Goal: Transaction & Acquisition: Purchase product/service

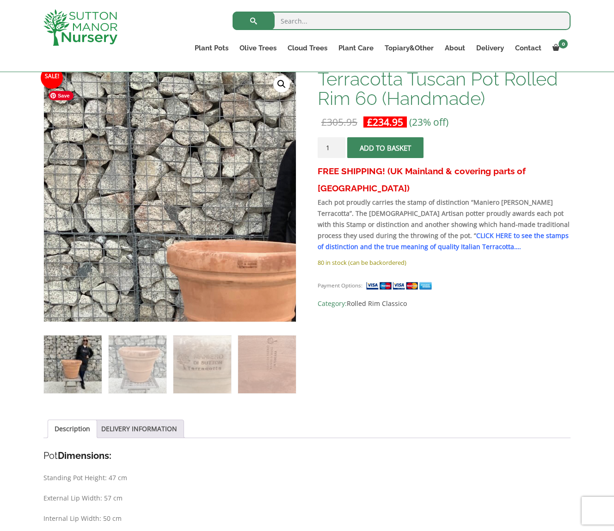
scroll to position [184, 0]
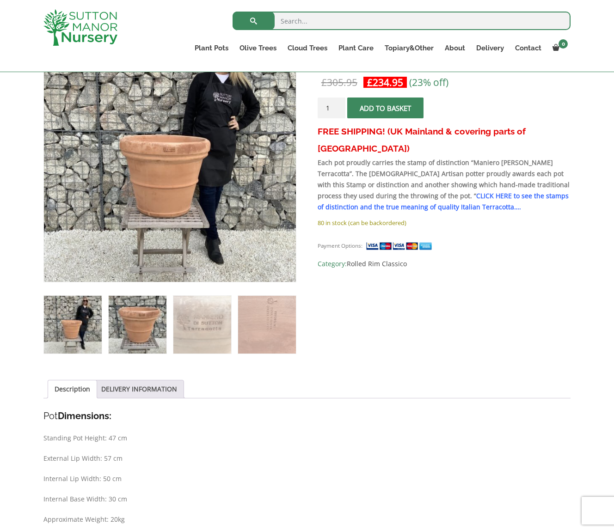
click at [146, 326] on img at bounding box center [138, 325] width 58 height 58
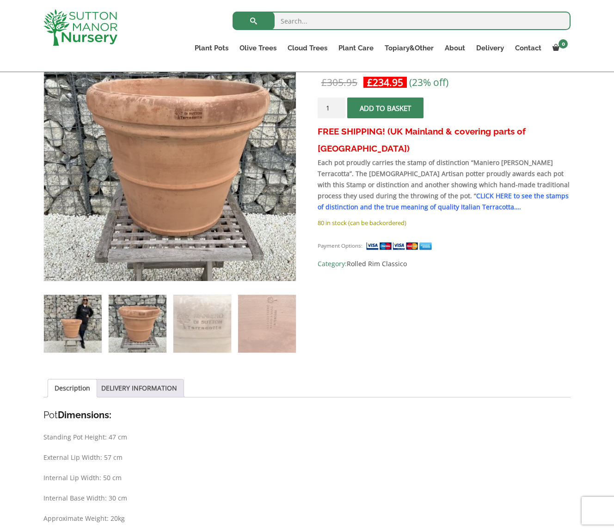
click at [78, 325] on img at bounding box center [73, 324] width 58 height 58
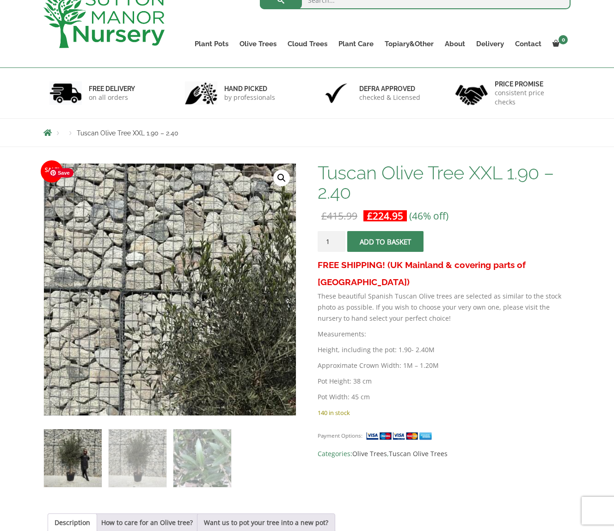
scroll to position [105, 0]
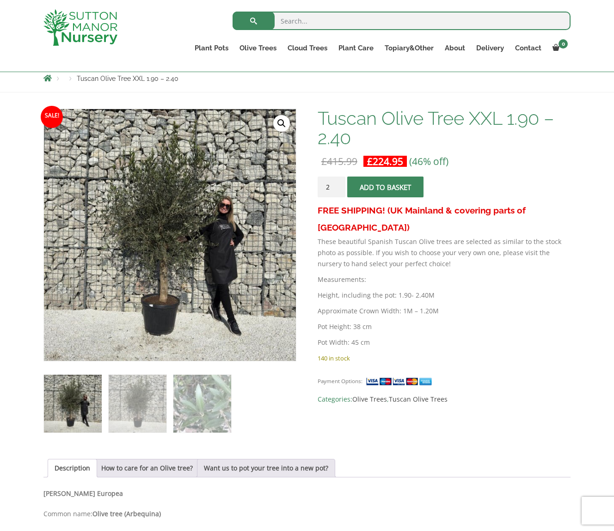
type input "2"
click at [338, 185] on input "2" at bounding box center [331, 187] width 28 height 21
click at [385, 187] on span "submit" at bounding box center [385, 187] width 0 height 0
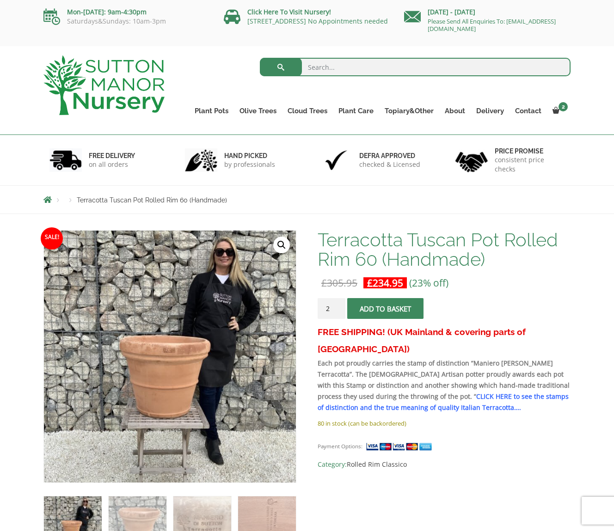
type input "2"
click at [339, 306] on input "2" at bounding box center [331, 308] width 28 height 21
click at [366, 310] on button "Add to basket" at bounding box center [385, 308] width 76 height 21
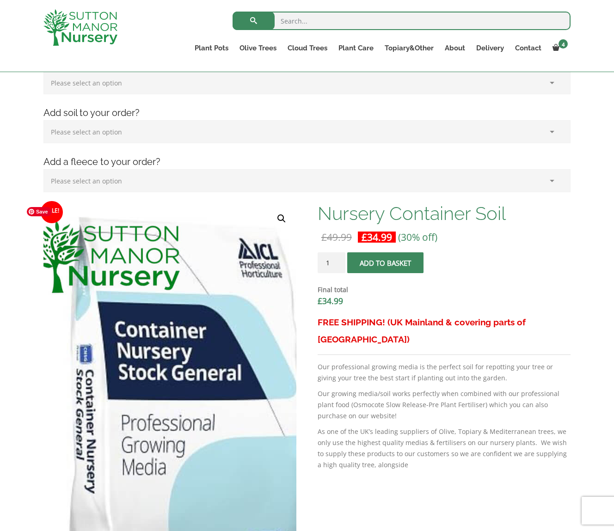
scroll to position [157, 0]
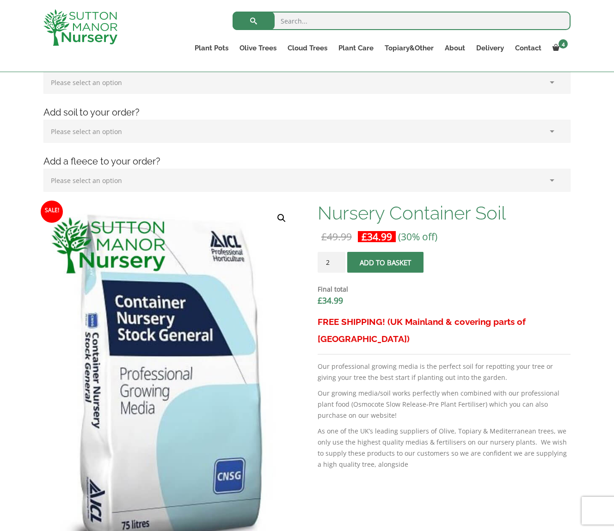
click at [339, 260] on input "2" at bounding box center [331, 262] width 28 height 21
type input "3"
click at [339, 260] on input "3" at bounding box center [331, 262] width 28 height 21
click at [383, 268] on button "Add to basket" at bounding box center [385, 262] width 76 height 21
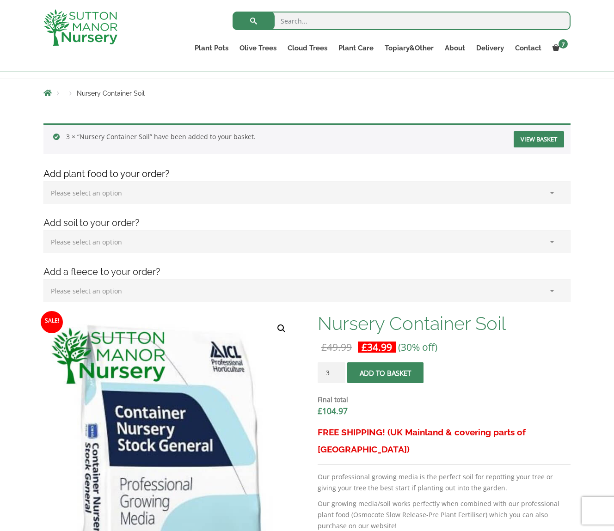
scroll to position [104, 0]
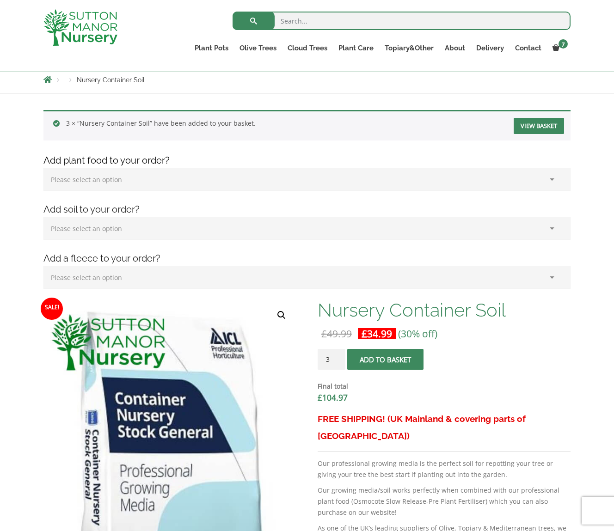
click at [420, 183] on select "Please select an option (x1) 1k Bag (£15.00) (x2) 1k Bag (£30.00) (x3) 1k Bag (…" at bounding box center [306, 179] width 527 height 23
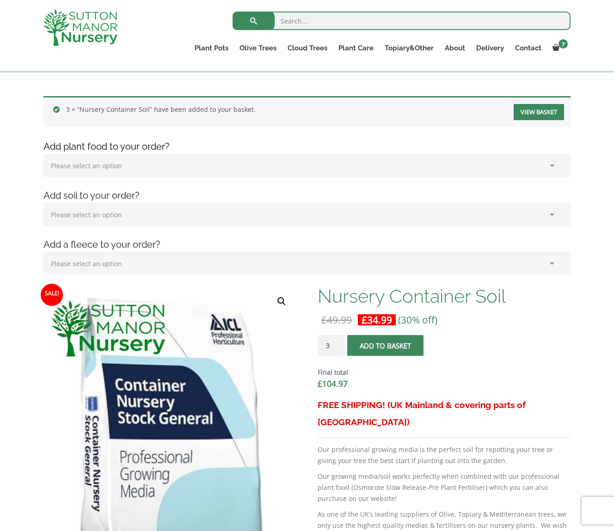
scroll to position [0, 0]
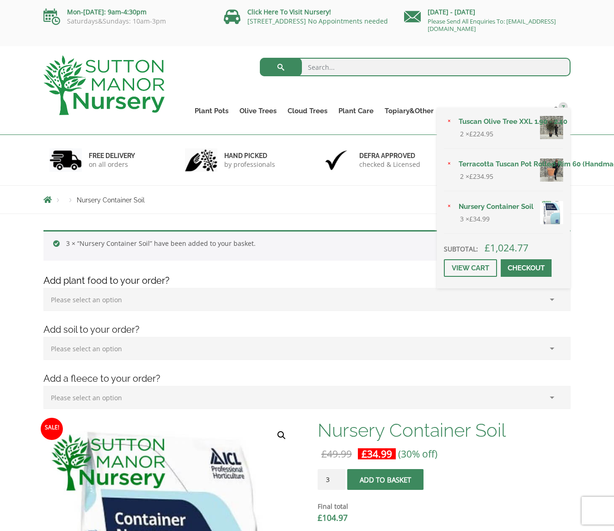
click at [526, 268] on span at bounding box center [526, 268] width 0 height 0
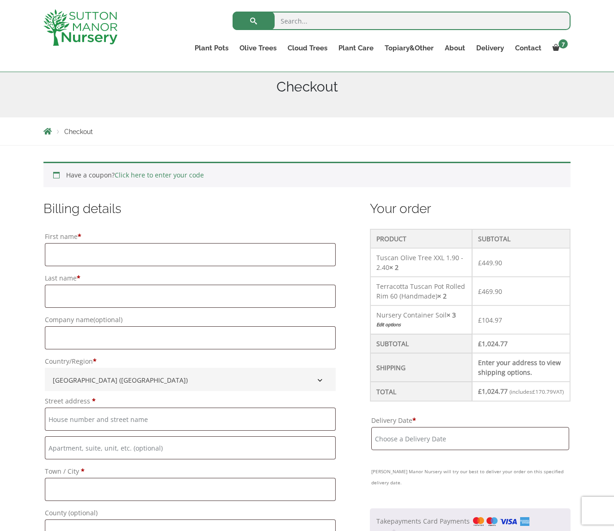
scroll to position [155, 0]
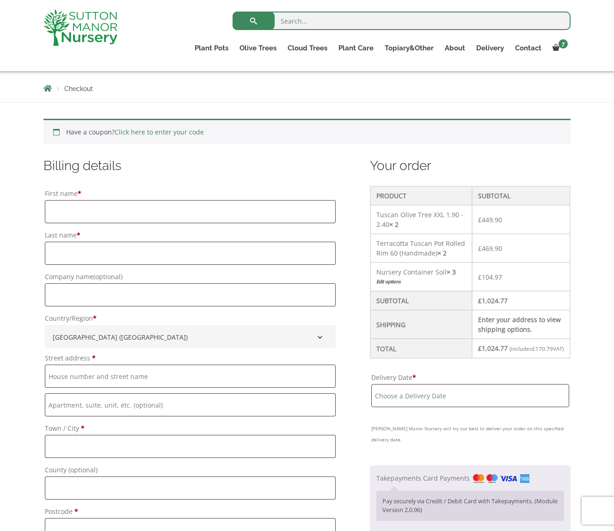
click at [395, 405] on input "Delivery Date *" at bounding box center [470, 395] width 198 height 23
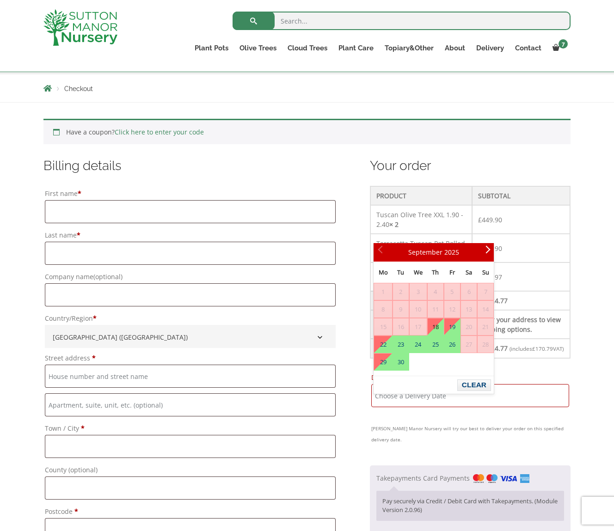
click at [438, 322] on link "18" at bounding box center [435, 326] width 16 height 17
type input "[DATE]"
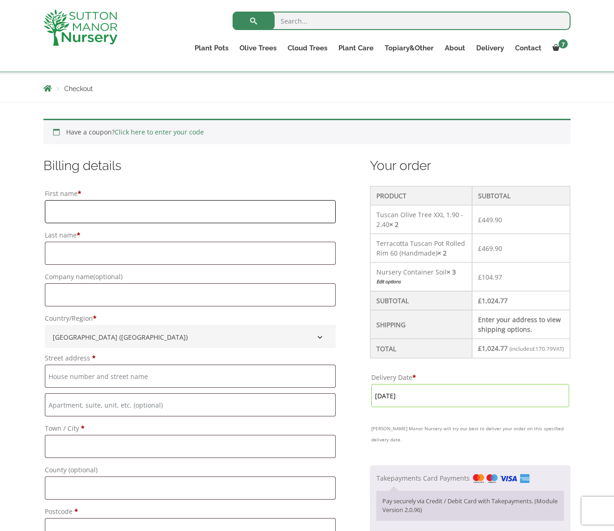
click at [183, 213] on input "First name *" at bounding box center [190, 211] width 291 height 23
type input "Halle"
type input "Martello"
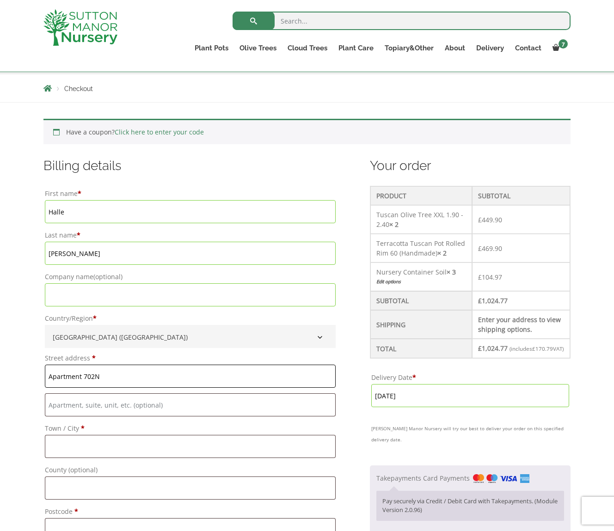
type input "Apartment 702N"
type input "[STREET_ADDRESS]"
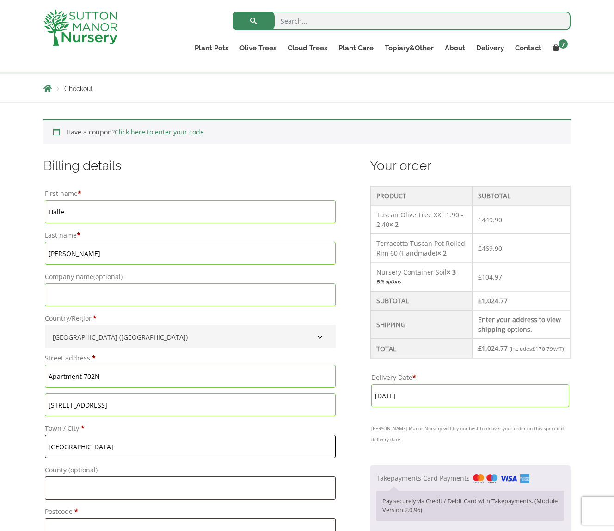
type input "[GEOGRAPHIC_DATA]"
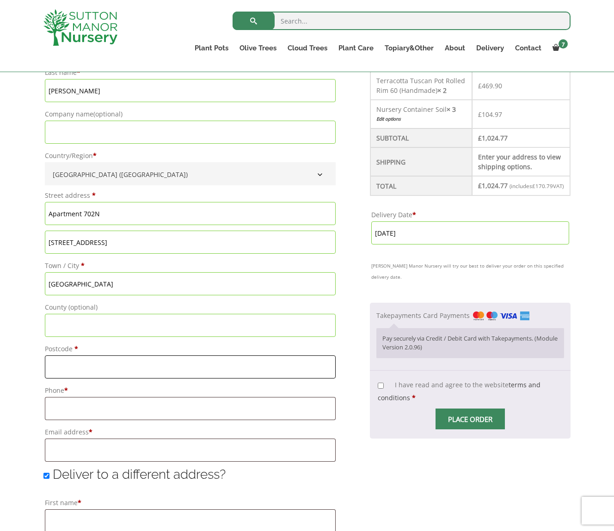
scroll to position [360, 0]
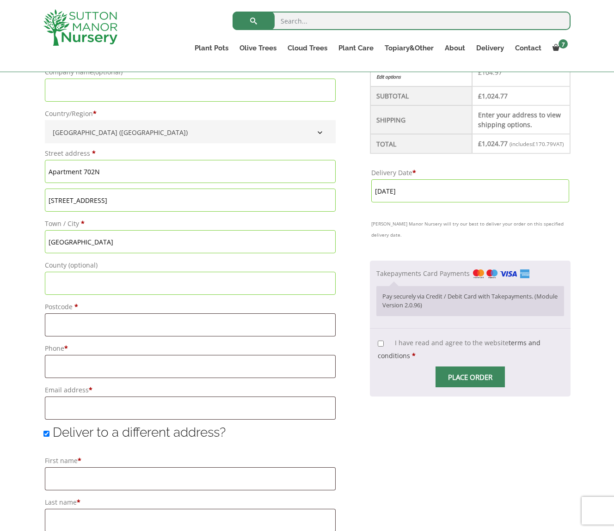
click at [110, 285] on input "County (optional)" at bounding box center [190, 283] width 291 height 23
type input "UK"
type input "W2 4BL"
type input "14155194249"
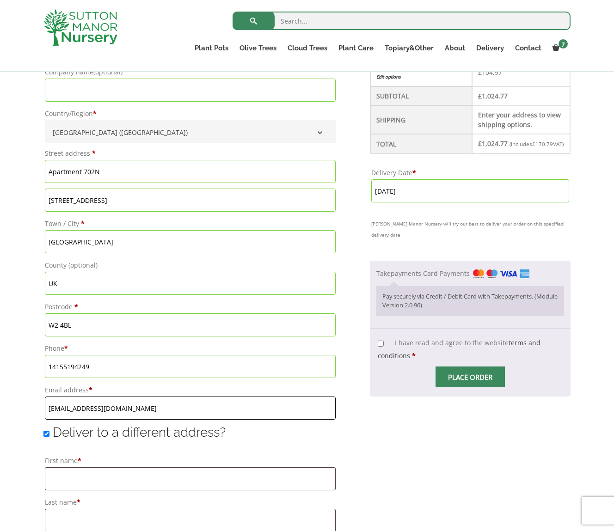
type input "[EMAIL_ADDRESS][DOMAIN_NAME]"
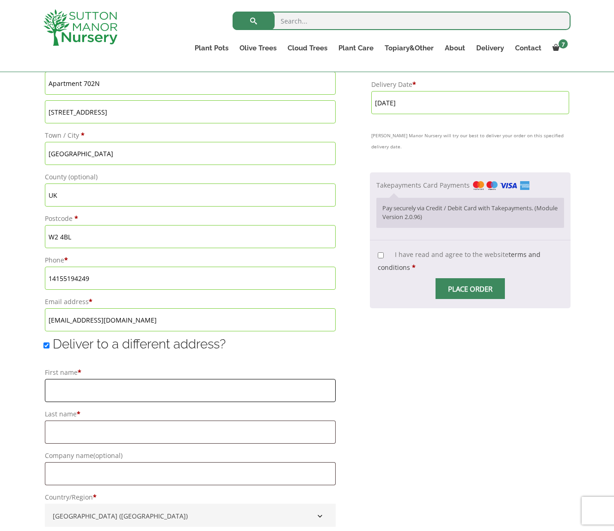
scroll to position [515, 0]
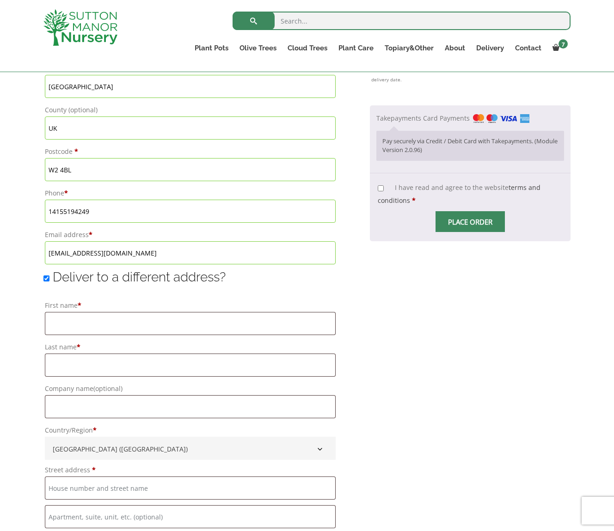
click at [47, 278] on input "Deliver to a different address?" at bounding box center [46, 278] width 6 height 6
checkbox input "false"
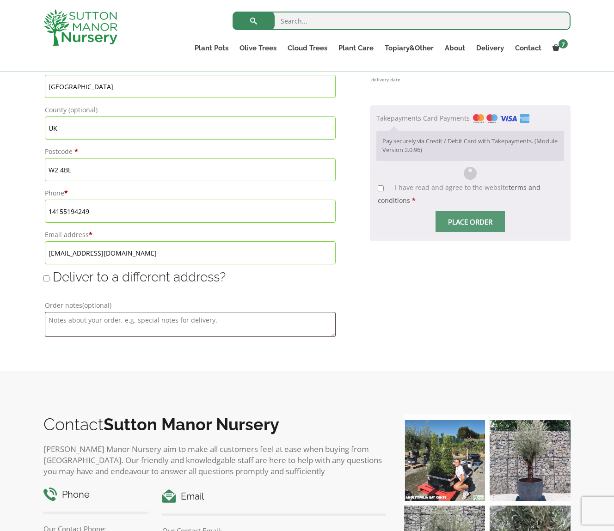
type input "[DATE]"
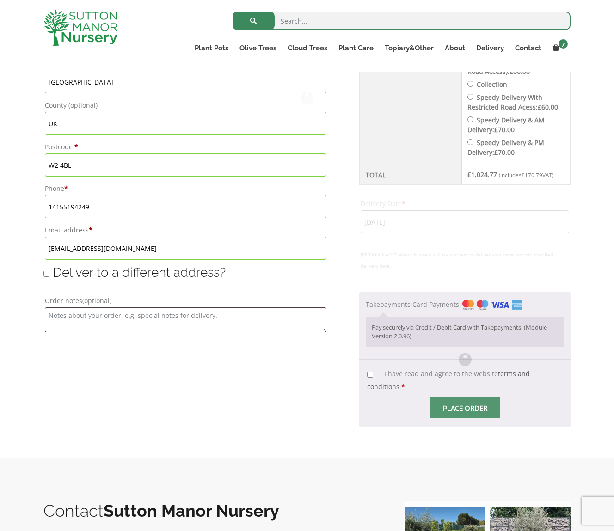
scroll to position [520, 0]
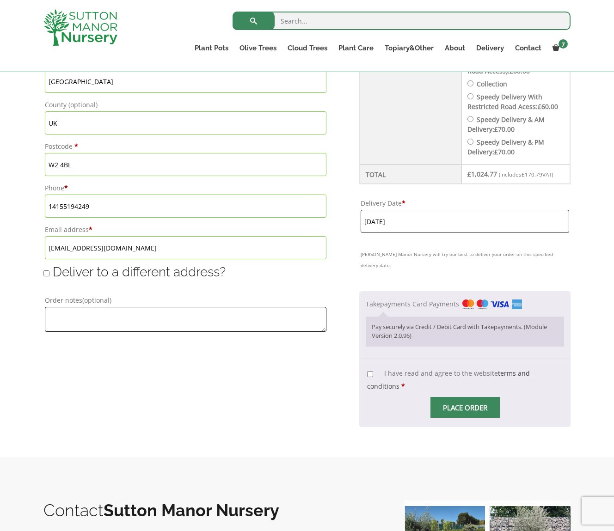
click at [82, 313] on textarea "Order notes (optional)" at bounding box center [185, 319] width 281 height 25
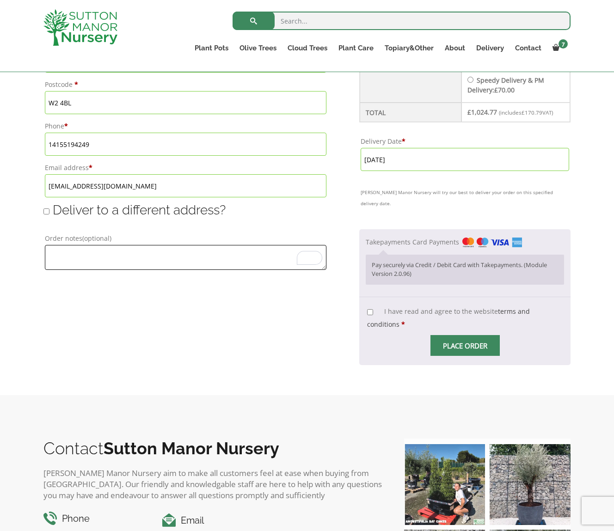
scroll to position [584, 0]
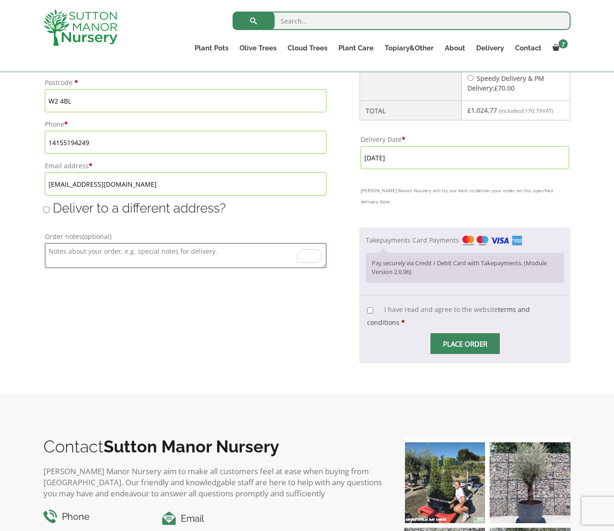
click at [365, 297] on div "[vc_row css=”.vc_custom_1479204622560{background-color: #ffffff !important;}” e…" at bounding box center [464, 327] width 211 height 65
click at [372, 307] on input "I have read and agree to the website terms and conditions *" at bounding box center [370, 310] width 6 height 6
checkbox input "true"
click at [463, 335] on input "Place order" at bounding box center [464, 343] width 69 height 21
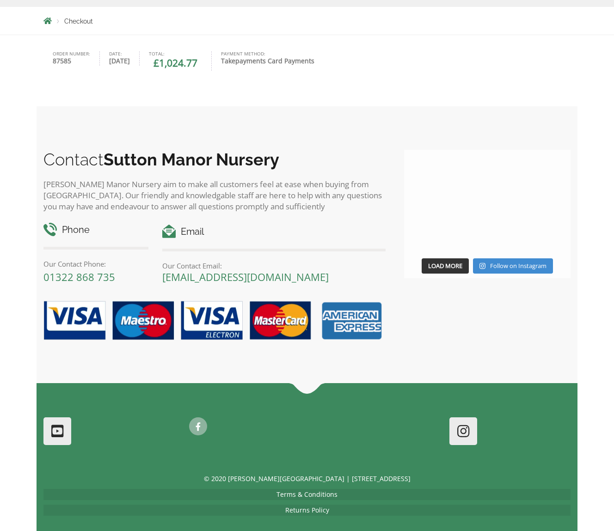
scroll to position [243, 0]
